Goal: Task Accomplishment & Management: Use online tool/utility

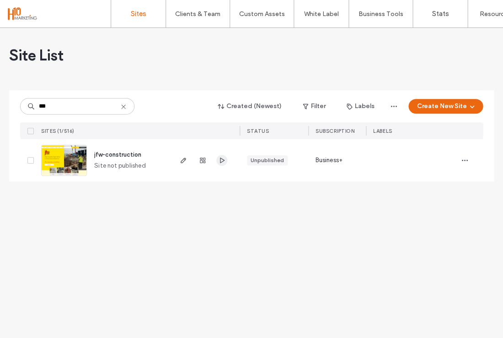
type input "***"
click at [225, 156] on icon "button" at bounding box center [221, 159] width 7 height 7
click at [183, 159] on use "button" at bounding box center [183, 159] width 5 height 5
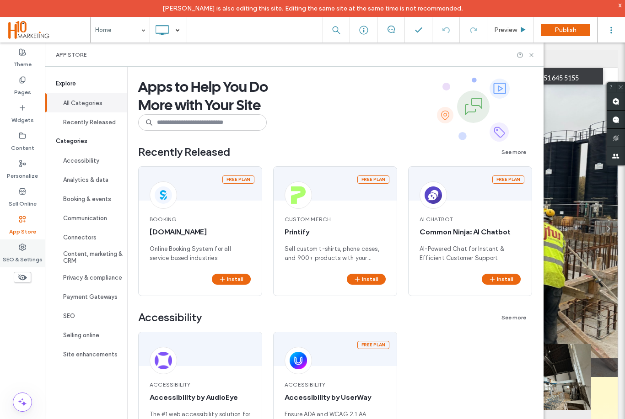
click at [19, 251] on icon at bounding box center [22, 247] width 7 height 7
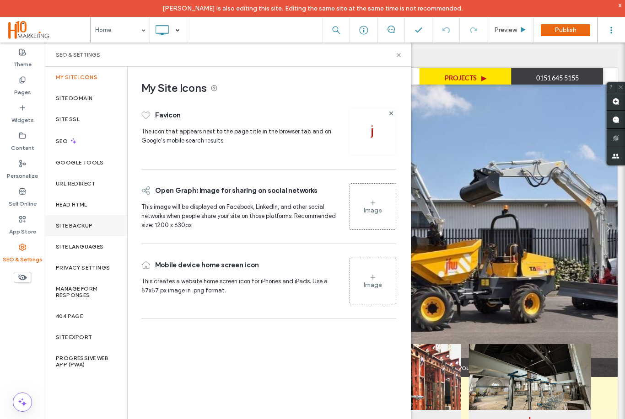
click at [70, 220] on div "Site Backup" at bounding box center [86, 225] width 82 height 21
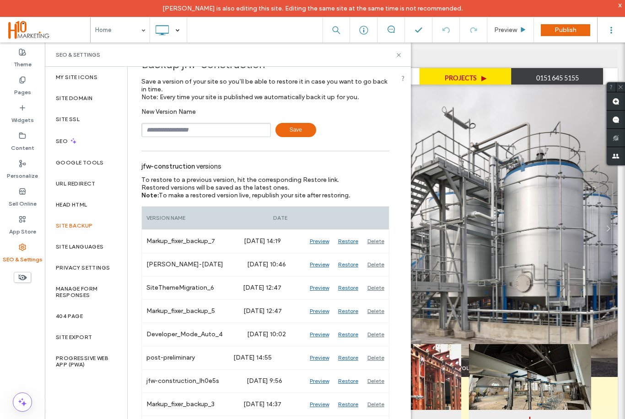
scroll to position [22, 0]
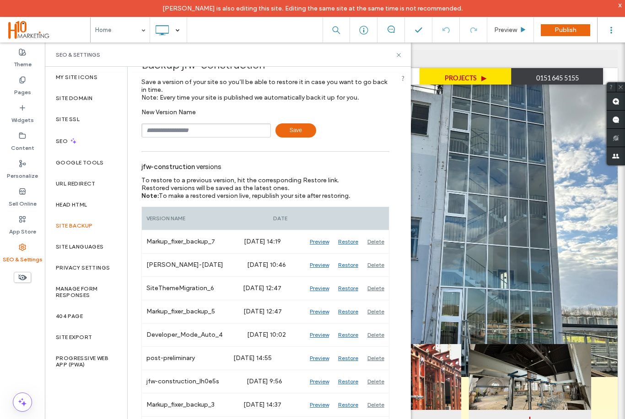
click at [389, 53] on div "SEO & Settings" at bounding box center [228, 54] width 344 height 7
click at [395, 58] on icon at bounding box center [398, 55] width 7 height 7
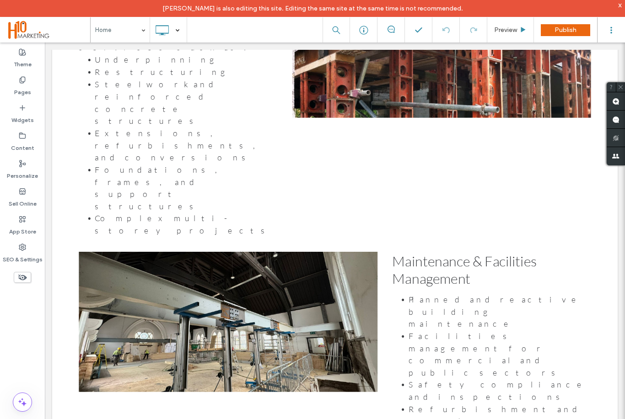
scroll to position [1252, 0]
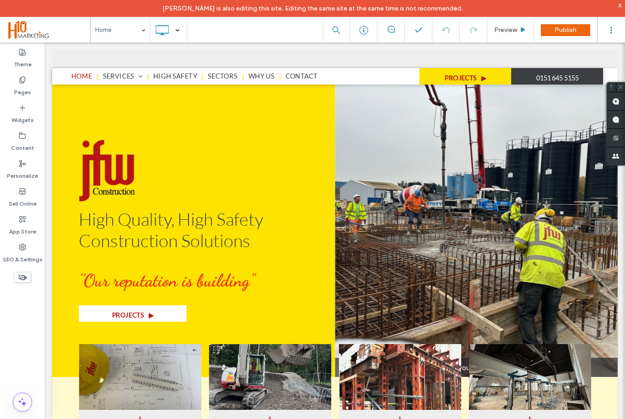
scroll to position [0, 0]
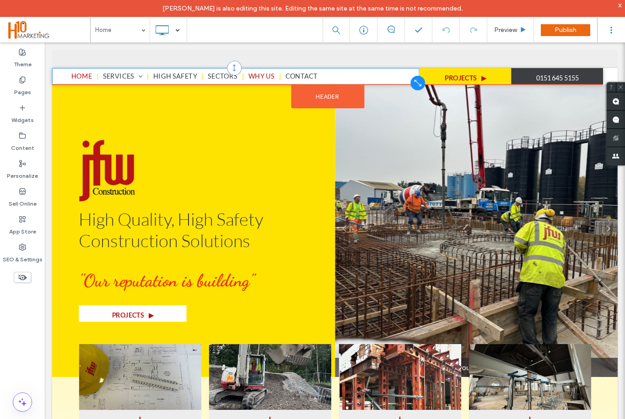
click at [330, 88] on span "Why Us" at bounding box center [315, 85] width 33 height 12
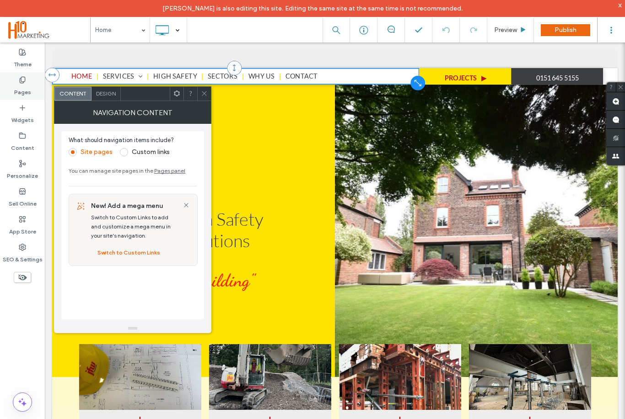
click at [15, 84] on label "Pages" at bounding box center [22, 90] width 17 height 13
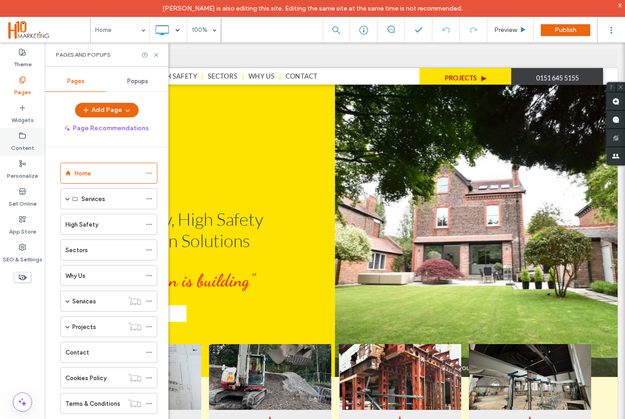
click at [26, 145] on label "Content" at bounding box center [22, 146] width 23 height 13
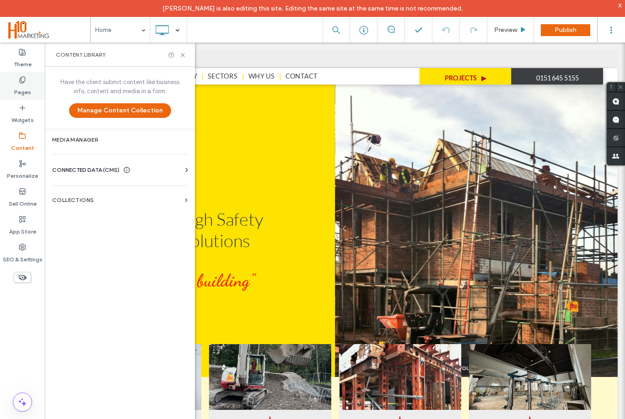
click at [25, 83] on icon at bounding box center [22, 79] width 7 height 7
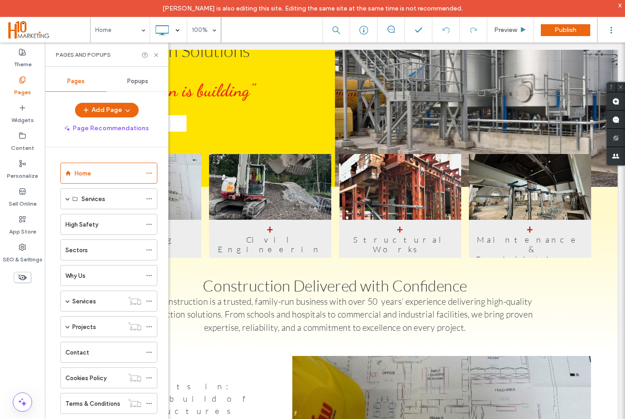
scroll to position [214, 0]
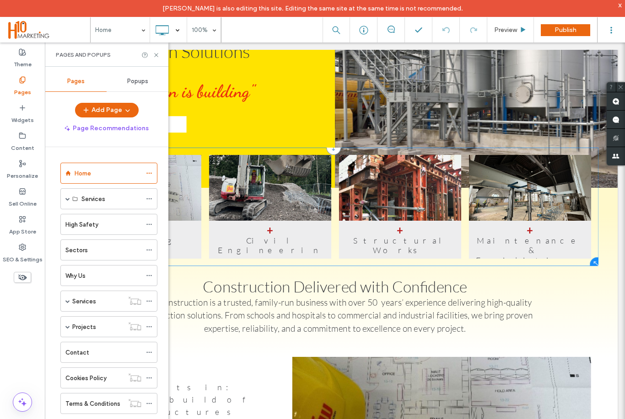
click at [518, 285] on p "Structural Works" at bounding box center [488, 296] width 135 height 25
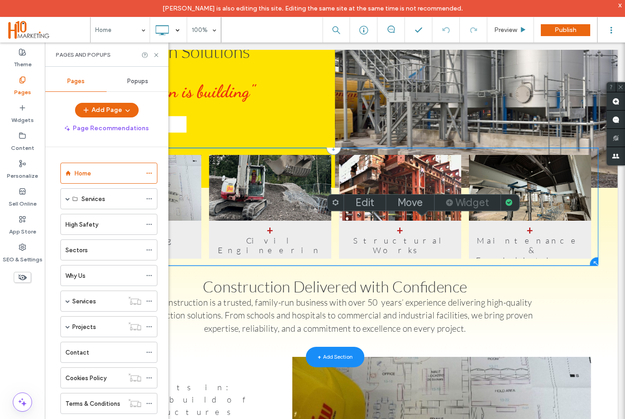
click at [478, 202] on label "Widget" at bounding box center [472, 202] width 34 height 13
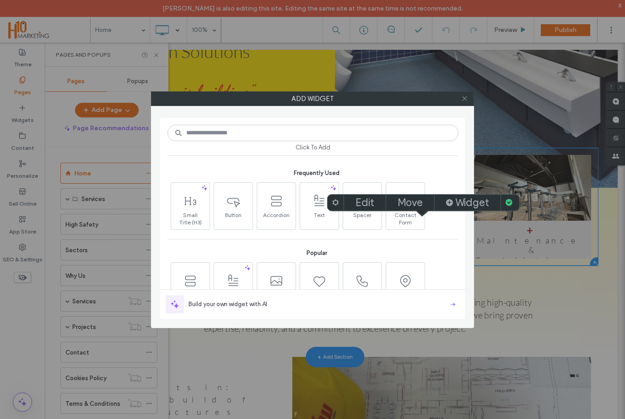
click at [464, 99] on icon at bounding box center [464, 98] width 7 height 7
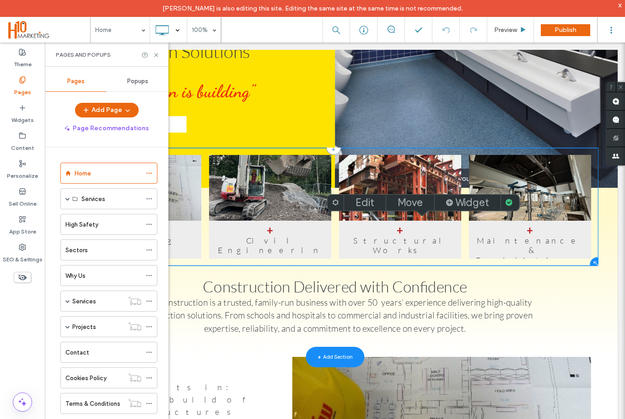
click at [493, 264] on link at bounding box center [488, 224] width 162 height 87
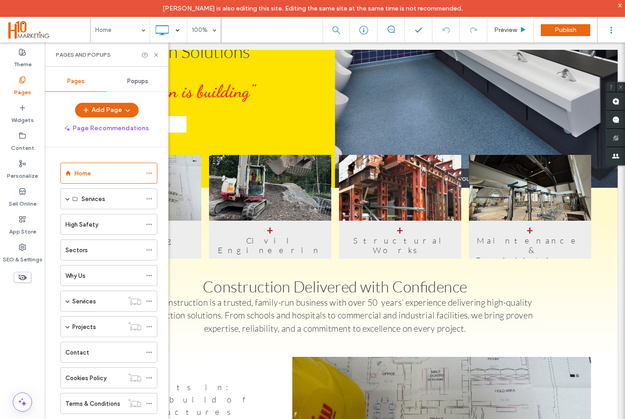
click at [495, 275] on span "+ Structural Works Button" at bounding box center [488, 289] width 153 height 48
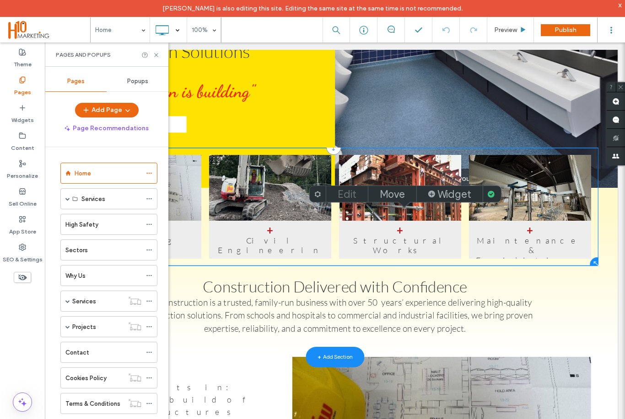
click at [354, 191] on label "Edit" at bounding box center [347, 194] width 19 height 13
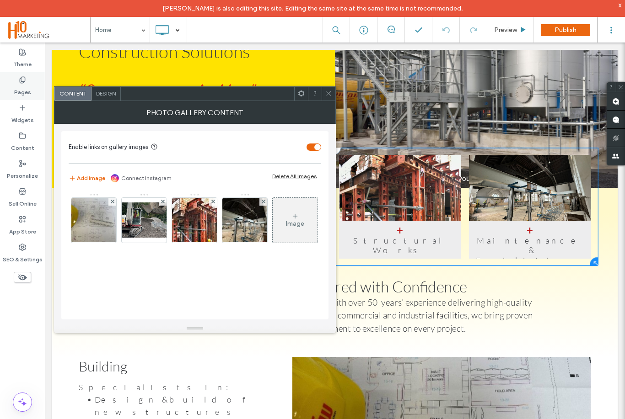
click at [32, 83] on div "Pages" at bounding box center [22, 86] width 45 height 28
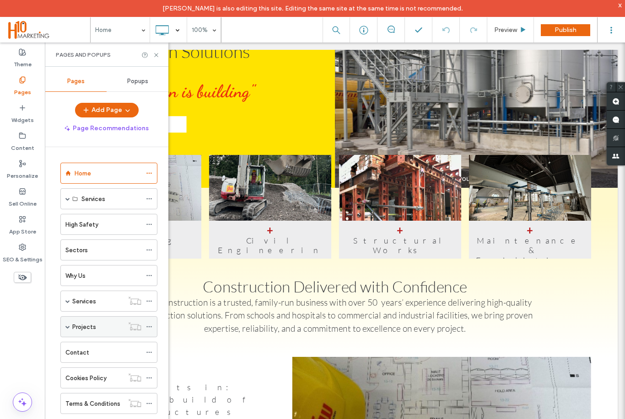
click at [74, 325] on label "Projects" at bounding box center [84, 327] width 24 height 16
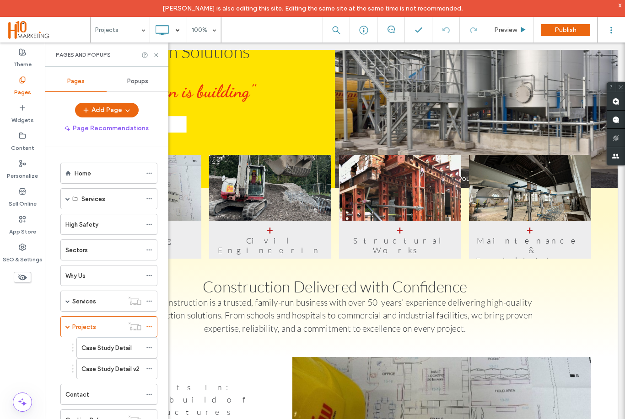
click at [70, 328] on div at bounding box center [312, 209] width 625 height 419
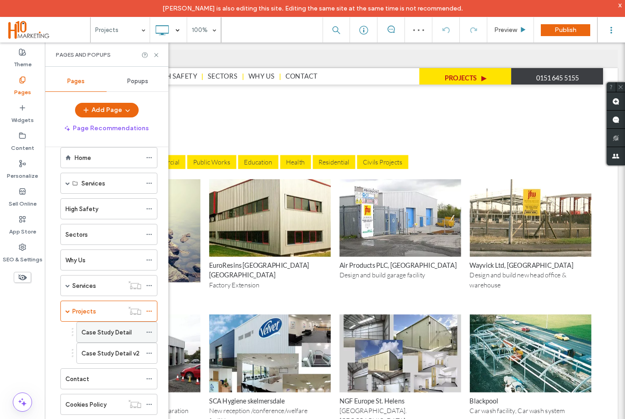
click at [114, 334] on label "Case Study Detail" at bounding box center [106, 333] width 50 height 16
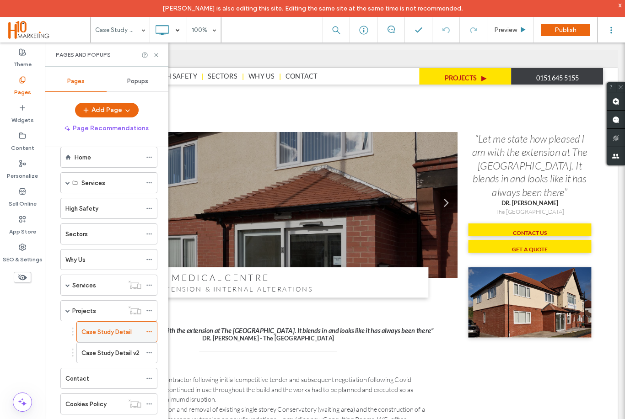
scroll to position [16, 0]
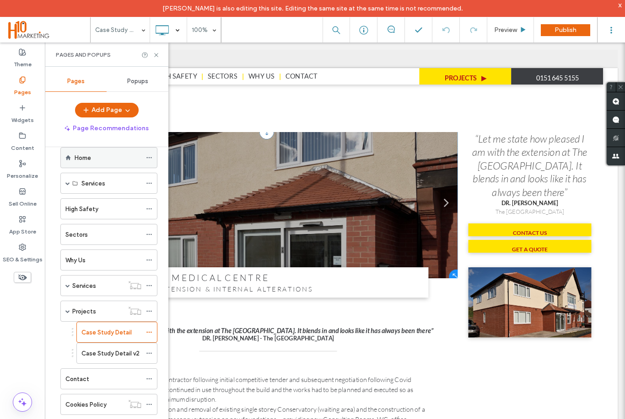
click at [111, 160] on div "Home" at bounding box center [108, 158] width 67 height 10
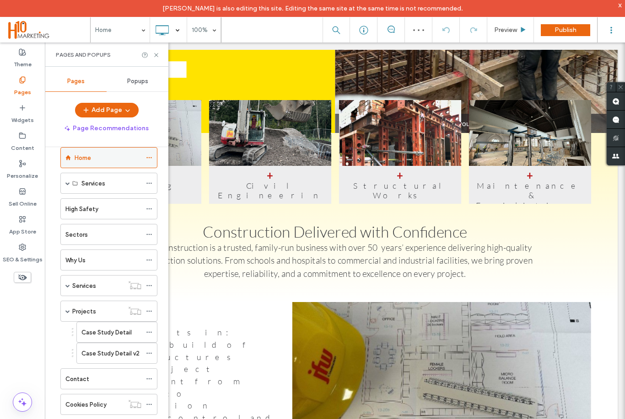
scroll to position [282, 0]
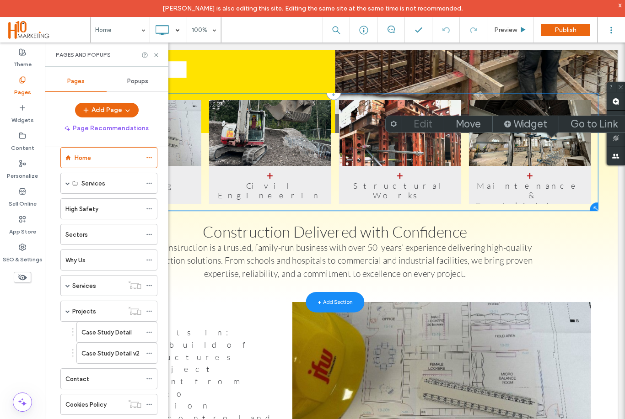
click at [430, 126] on label "Edit" at bounding box center [422, 124] width 19 height 13
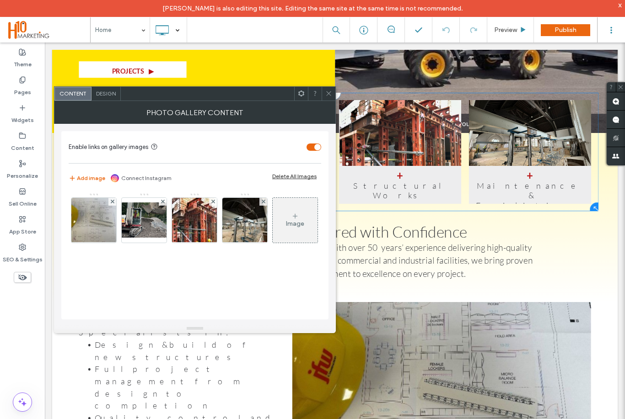
click at [307, 220] on div "Image" at bounding box center [295, 220] width 45 height 43
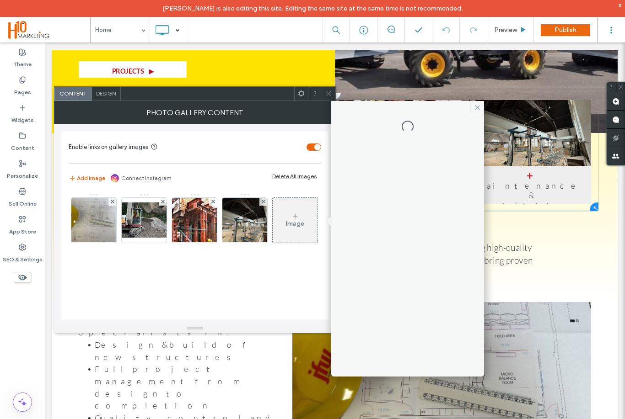
select select "***"
select select "*****"
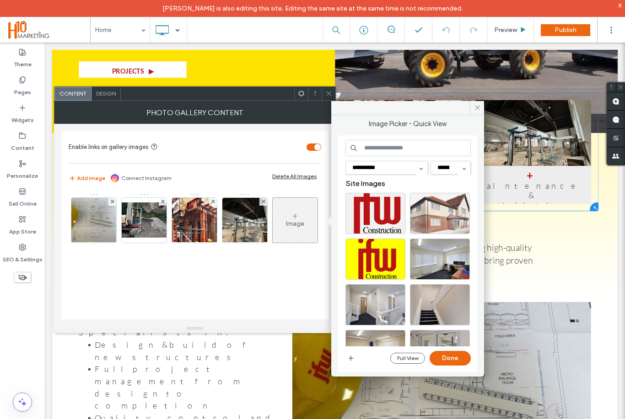
click at [441, 207] on div at bounding box center [440, 213] width 60 height 41
click at [456, 360] on button "Done" at bounding box center [449, 358] width 41 height 15
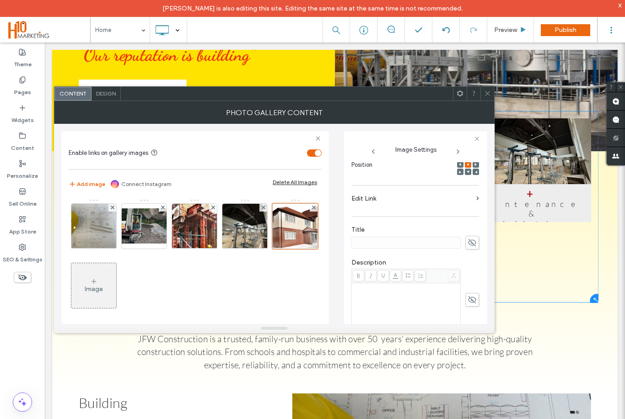
scroll to position [148, 0]
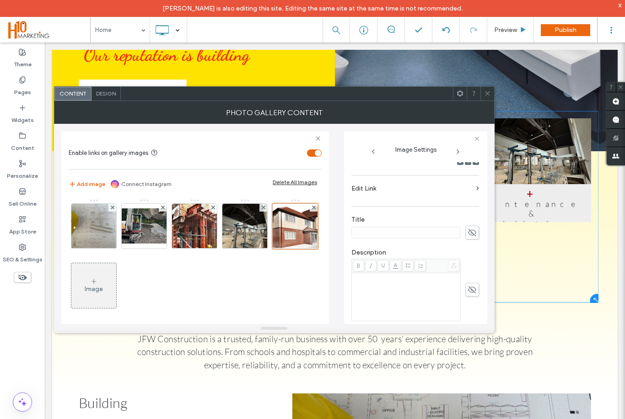
click at [472, 236] on use at bounding box center [472, 232] width 8 height 7
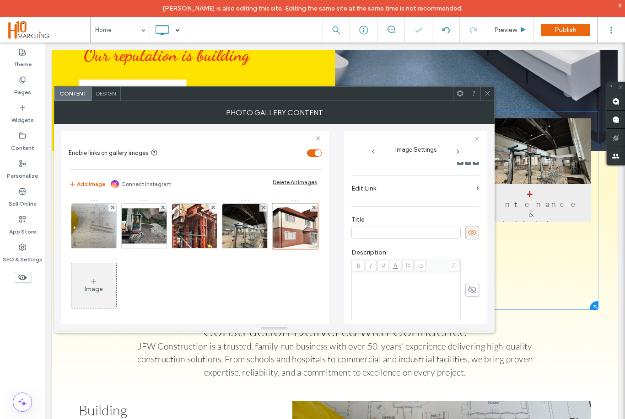
click at [429, 239] on input at bounding box center [405, 233] width 109 height 12
click at [401, 237] on input at bounding box center [405, 233] width 109 height 12
click at [407, 238] on input at bounding box center [405, 233] width 109 height 12
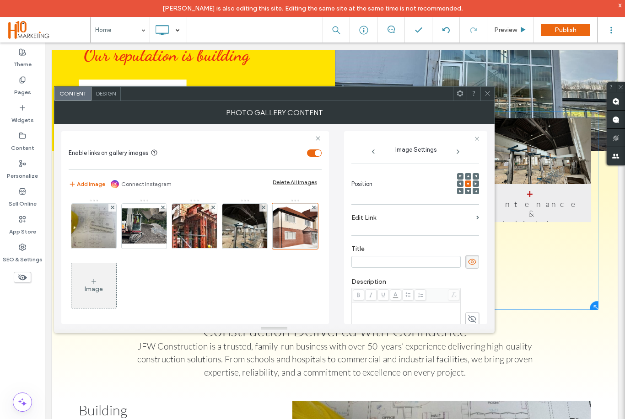
scroll to position [118, 0]
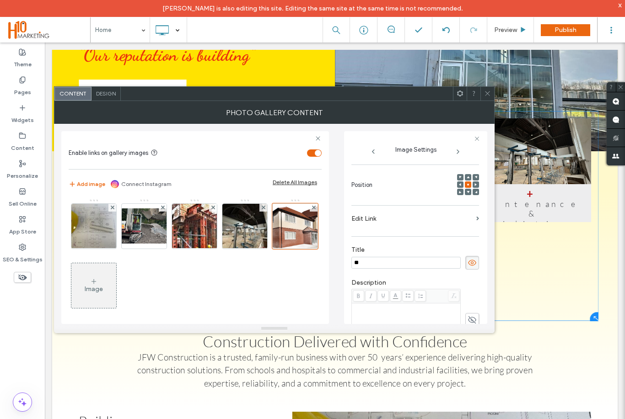
type input "*"
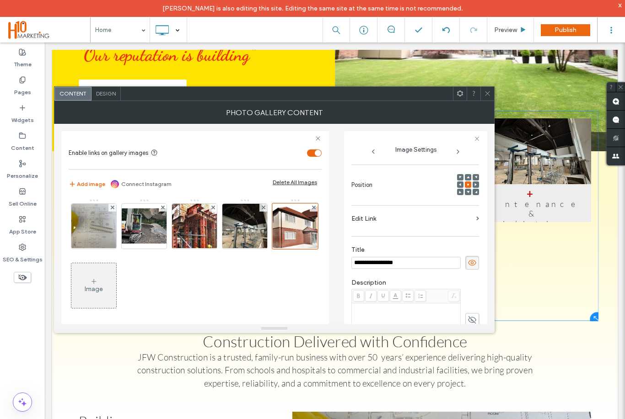
type input "**********"
click at [296, 298] on div "Image" at bounding box center [195, 258] width 252 height 119
click at [489, 90] on icon at bounding box center [487, 93] width 7 height 7
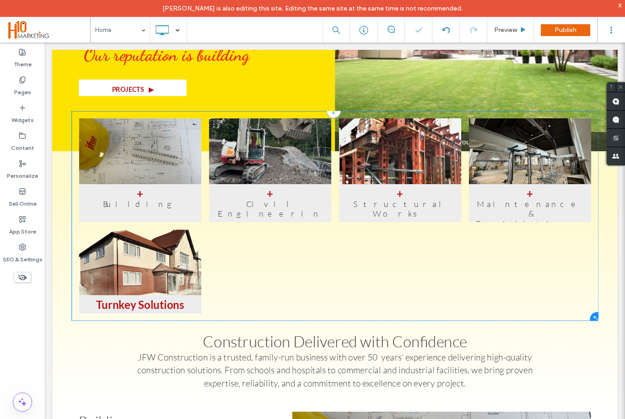
click at [193, 330] on link at bounding box center [163, 317] width 162 height 87
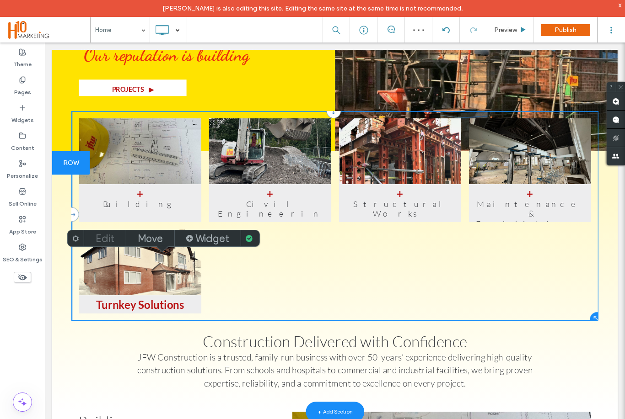
click at [101, 237] on label "Edit" at bounding box center [105, 238] width 19 height 13
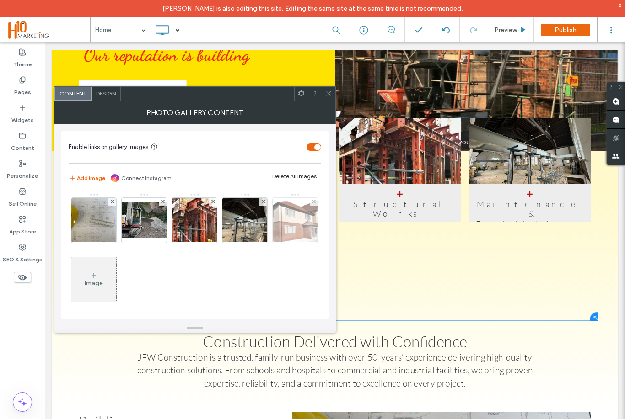
click at [297, 227] on img at bounding box center [295, 220] width 78 height 45
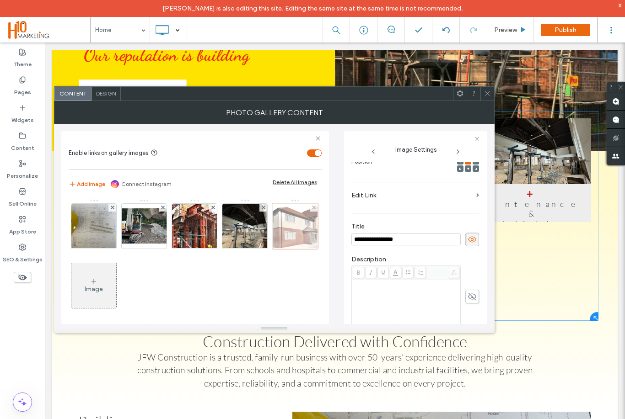
scroll to position [0, 0]
click at [472, 243] on icon at bounding box center [471, 240] width 9 height 10
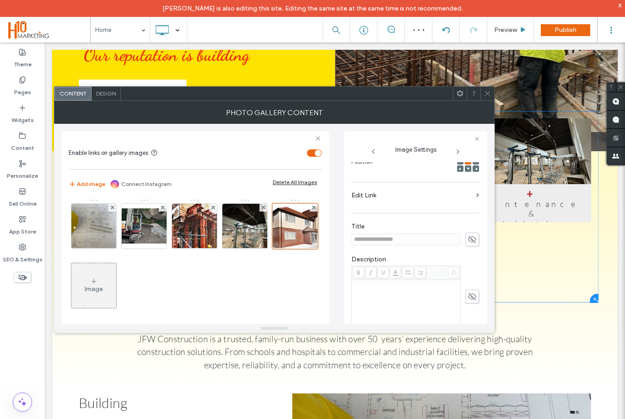
click at [485, 93] on icon at bounding box center [487, 93] width 7 height 7
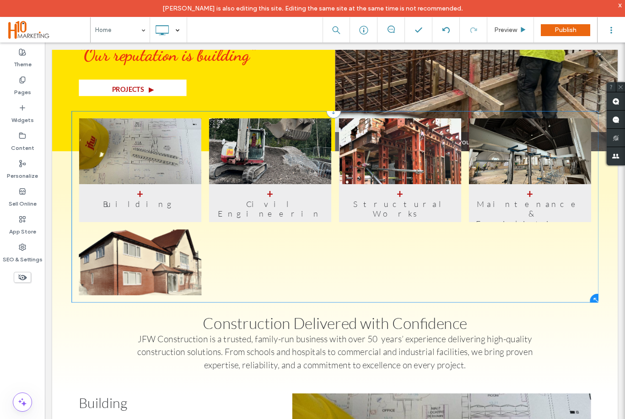
click at [186, 330] on link at bounding box center [163, 317] width 162 height 87
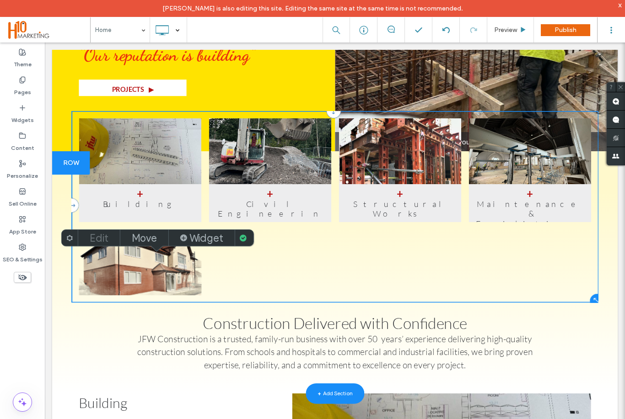
click at [98, 242] on label "Edit" at bounding box center [99, 238] width 19 height 13
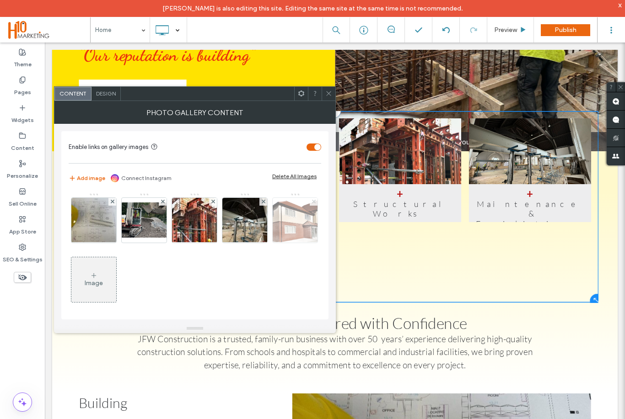
click at [314, 204] on span at bounding box center [314, 202] width 4 height 8
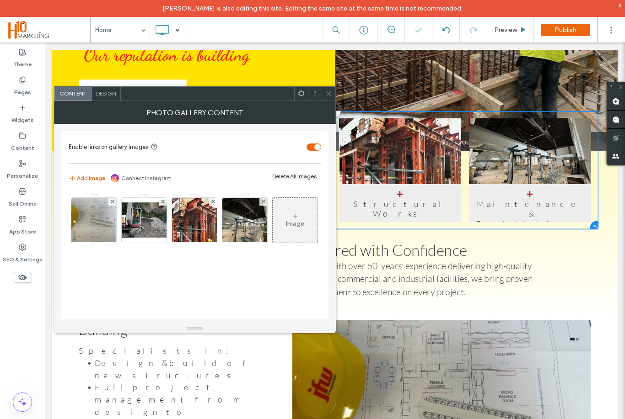
click at [328, 89] on span at bounding box center [328, 94] width 7 height 14
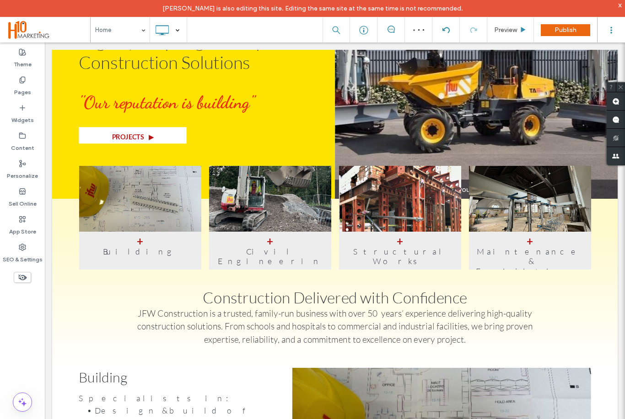
scroll to position [200, 0]
